Goal: Task Accomplishment & Management: Manage account settings

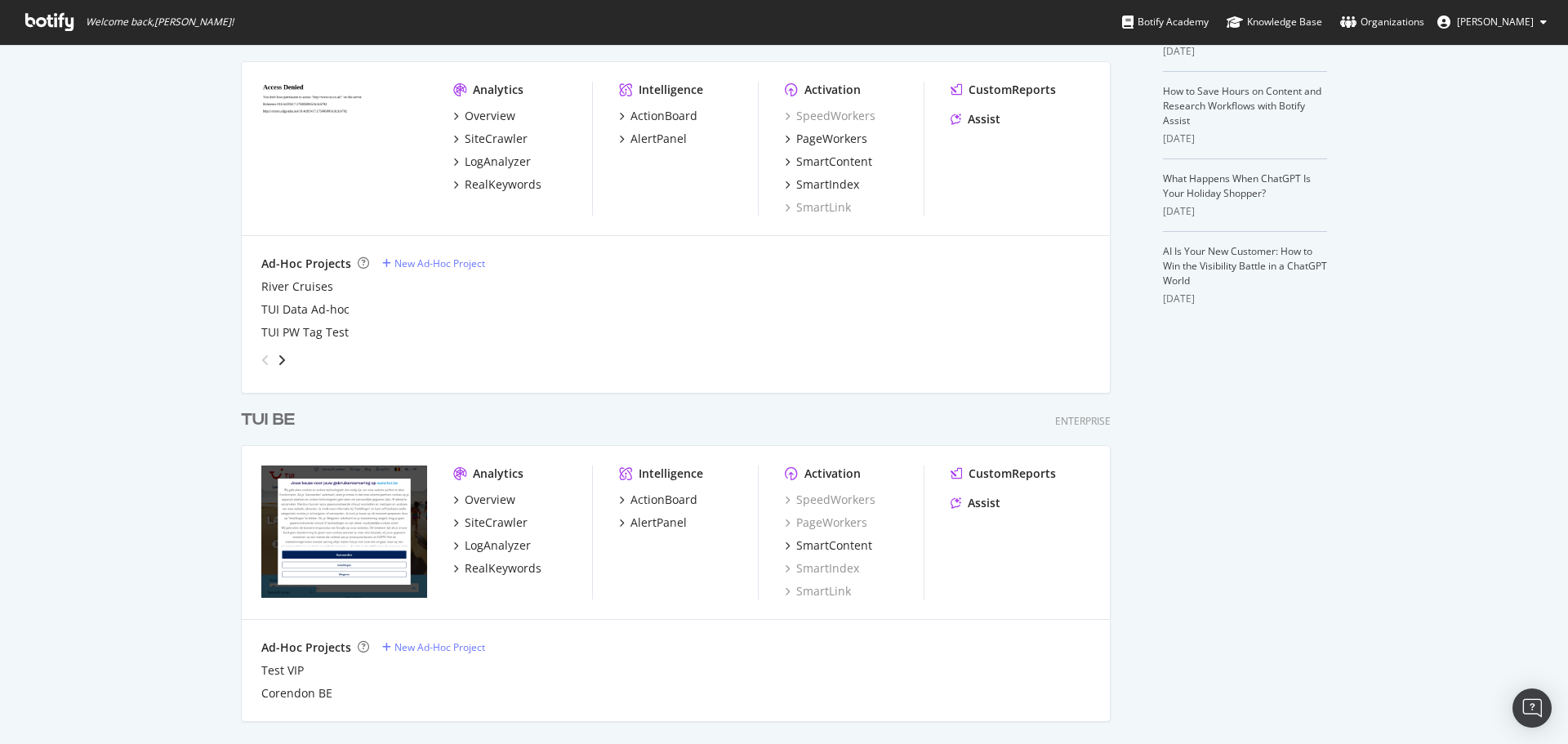
scroll to position [408, 0]
click at [283, 361] on div "grid" at bounding box center [673, 354] width 836 height 32
click at [279, 360] on icon "angle-right" at bounding box center [281, 357] width 8 height 13
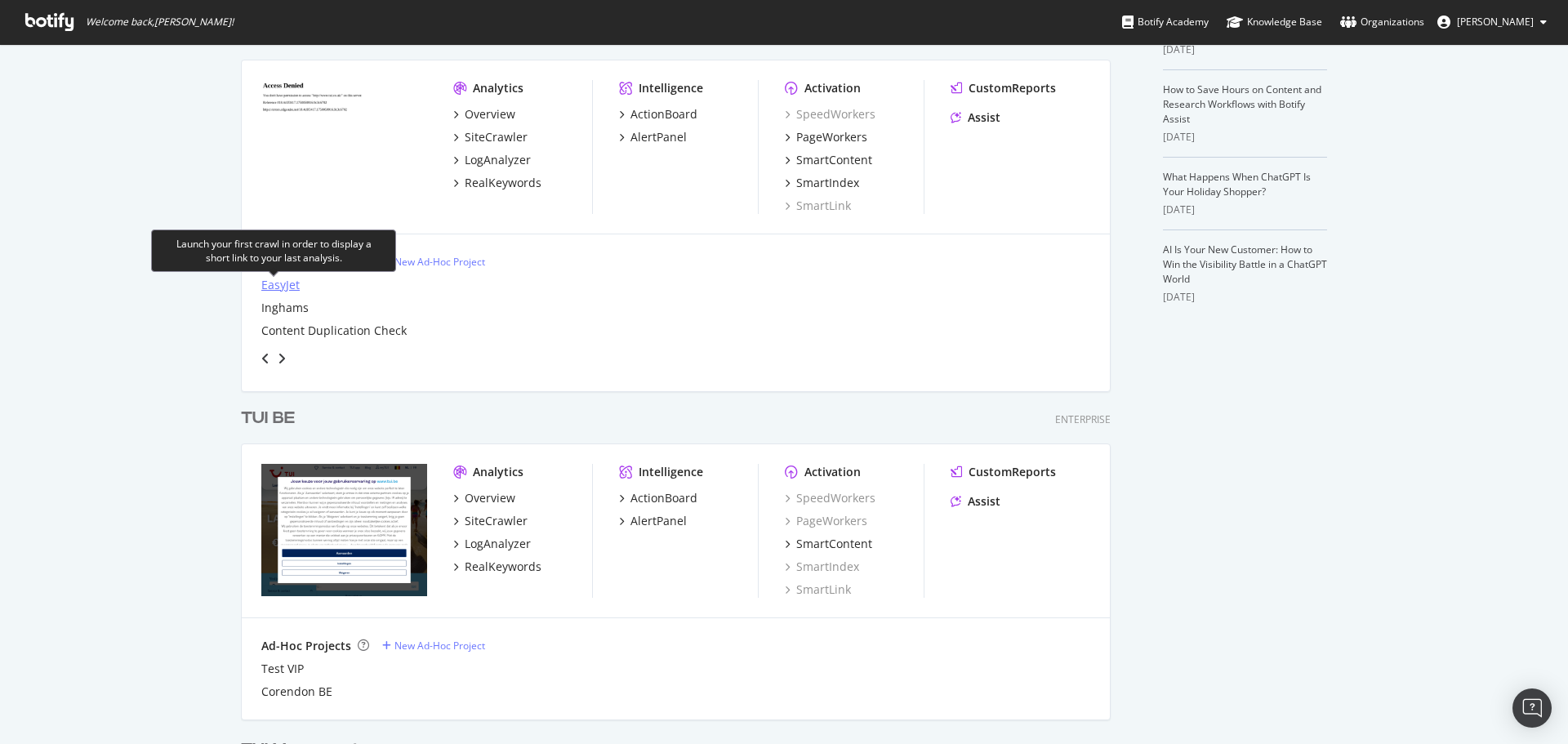
click at [284, 283] on div "EasyJet" at bounding box center [280, 285] width 38 height 17
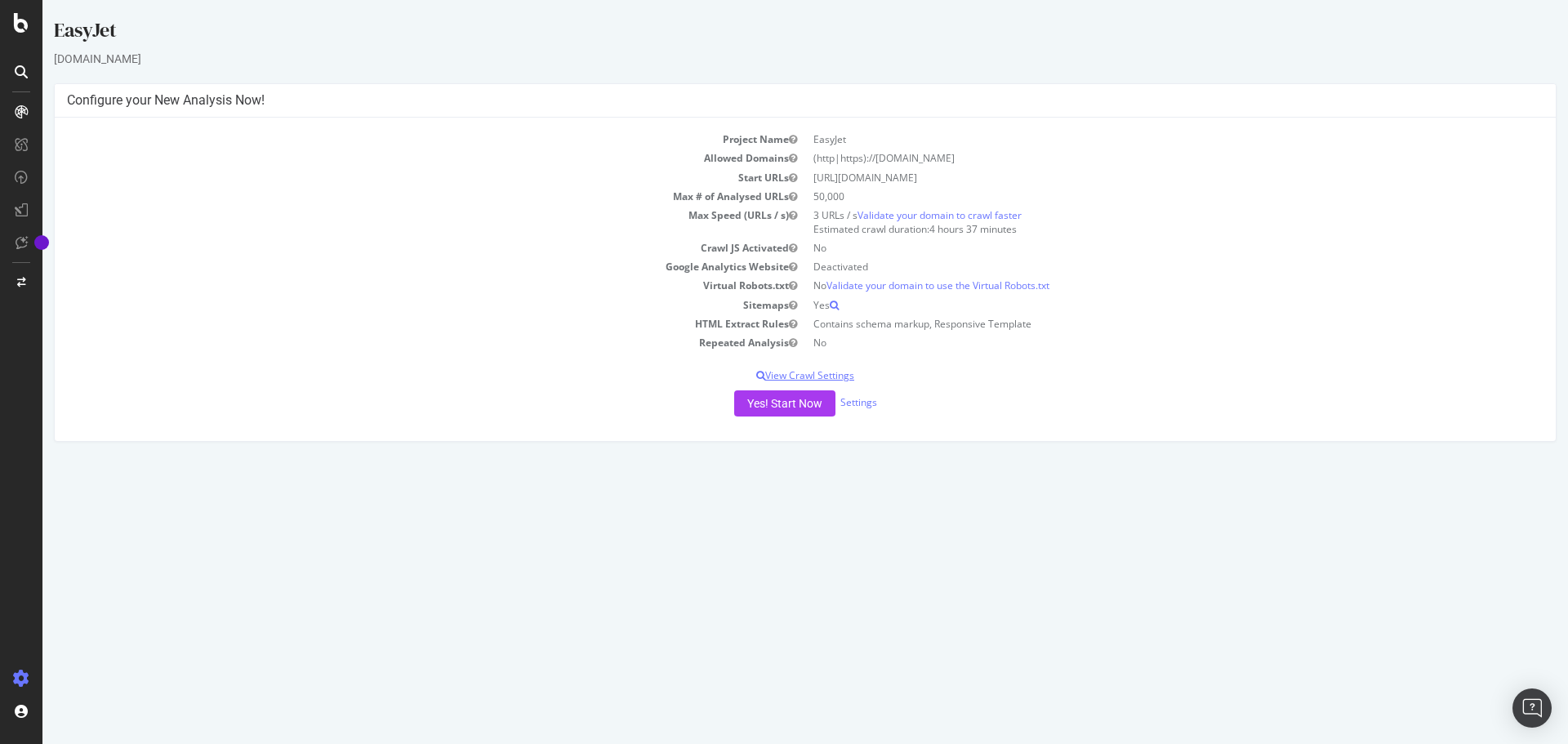
click at [798, 379] on p "View Crawl Settings" at bounding box center [805, 375] width 1476 height 14
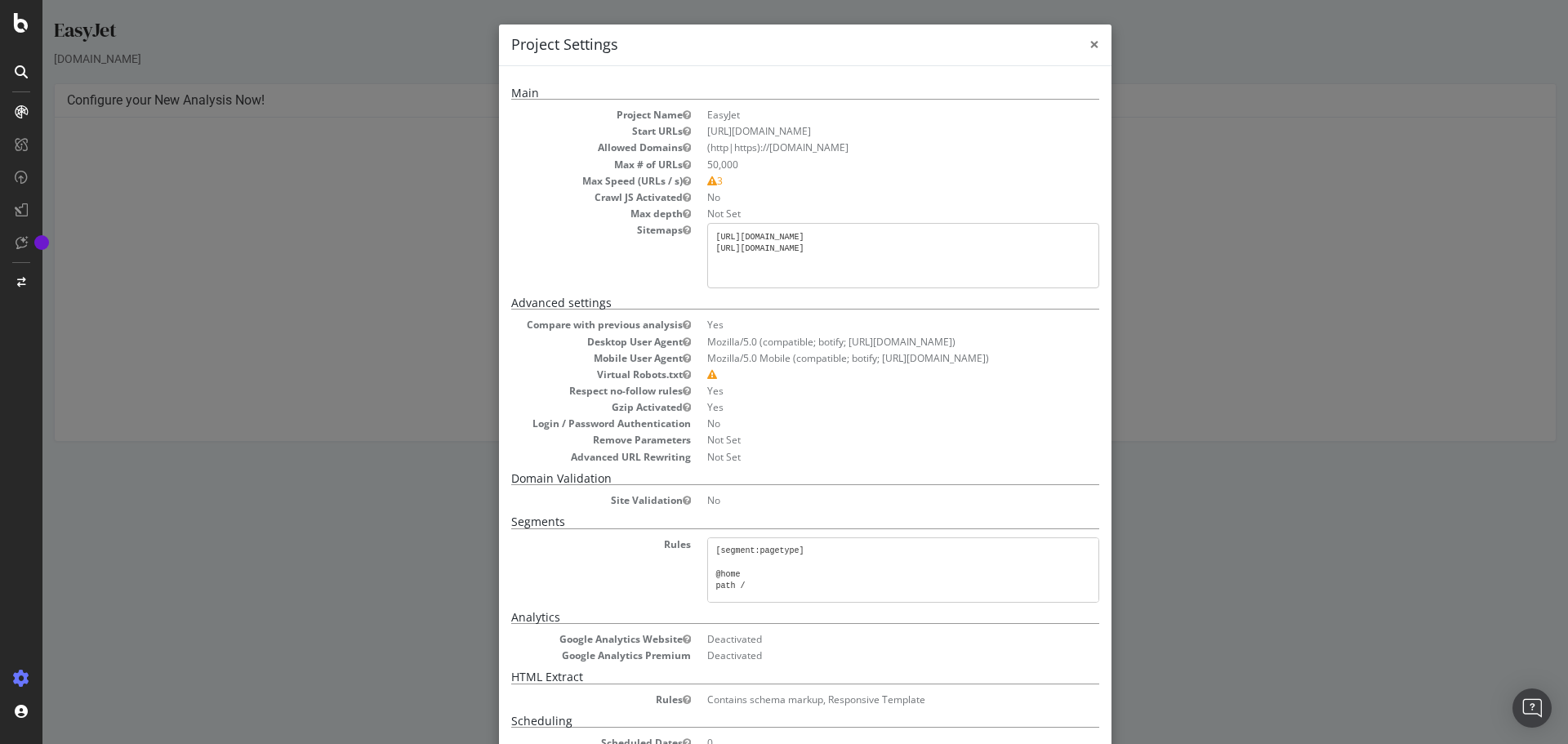
click at [1090, 48] on span "×" at bounding box center [1094, 43] width 10 height 22
